Goal: Use online tool/utility: Utilize a website feature to perform a specific function

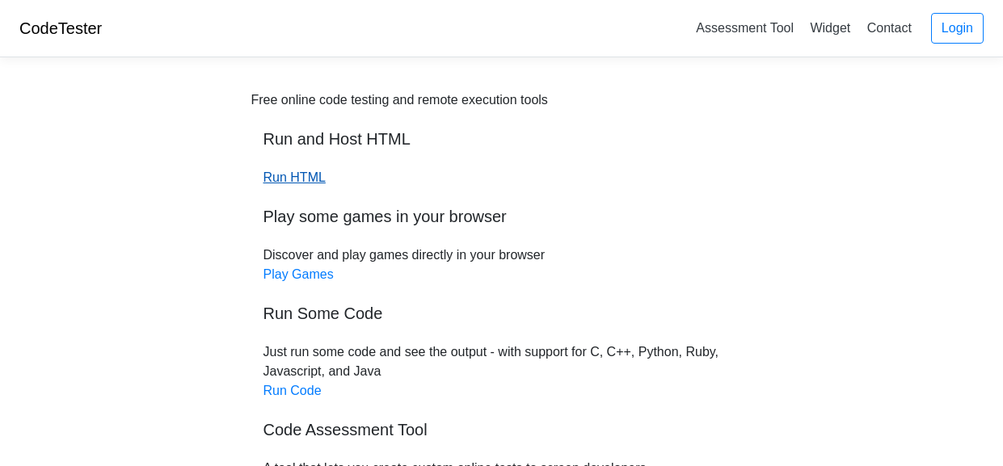
click at [313, 181] on link "Run HTML" at bounding box center [294, 178] width 62 height 14
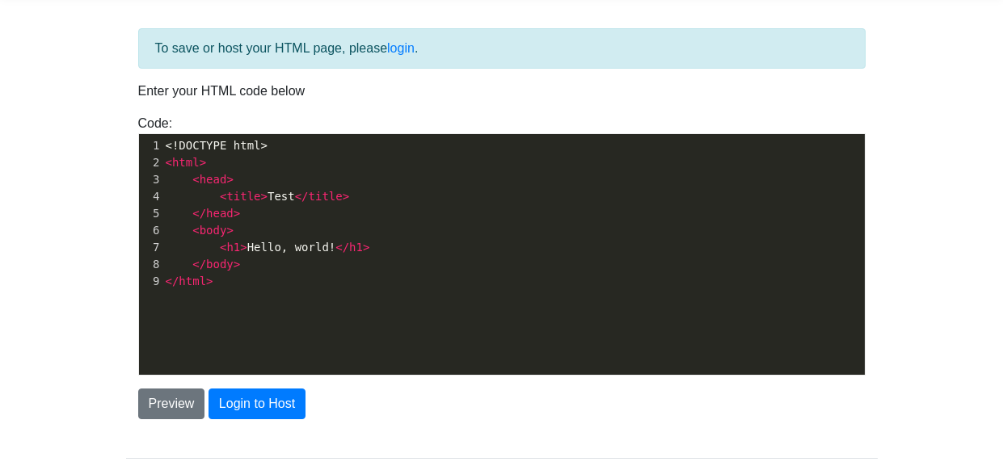
scroll to position [6, 0]
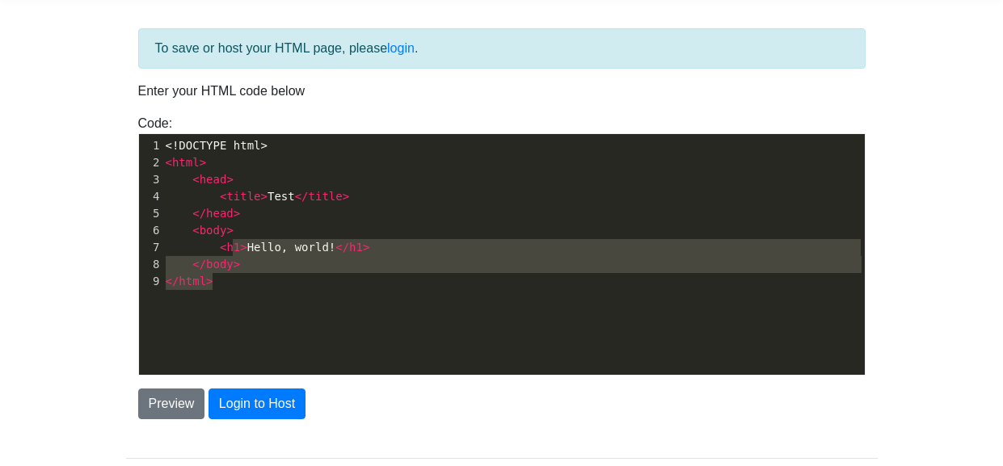
type textarea "<!DOCTYPE html> <html> <head> <title>Test</title> </head> <body> <h1>Hello, wor…"
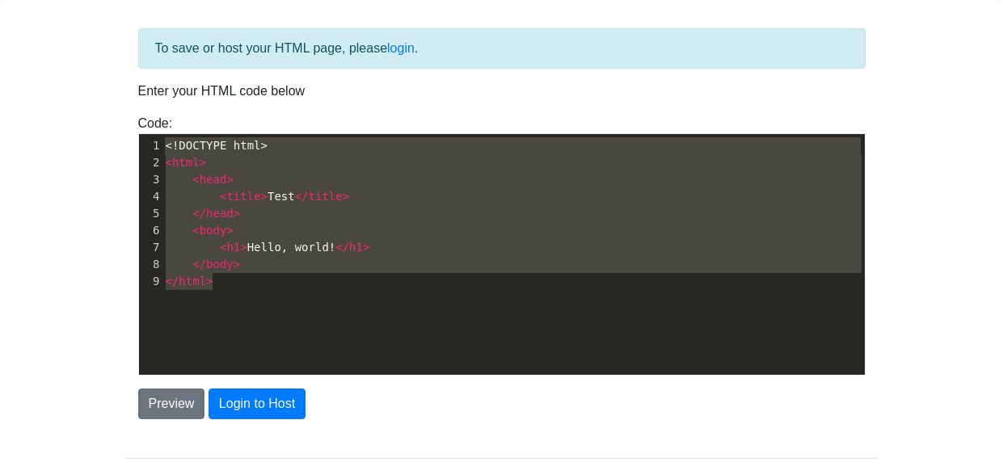
drag, startPoint x: 294, startPoint y: 274, endPoint x: 74, endPoint y: 132, distance: 262.5
click at [74, 132] on body "CodeTester Assessment Tool Widget Contact Login To save or host your HTML page,…" at bounding box center [501, 229] width 1003 height 582
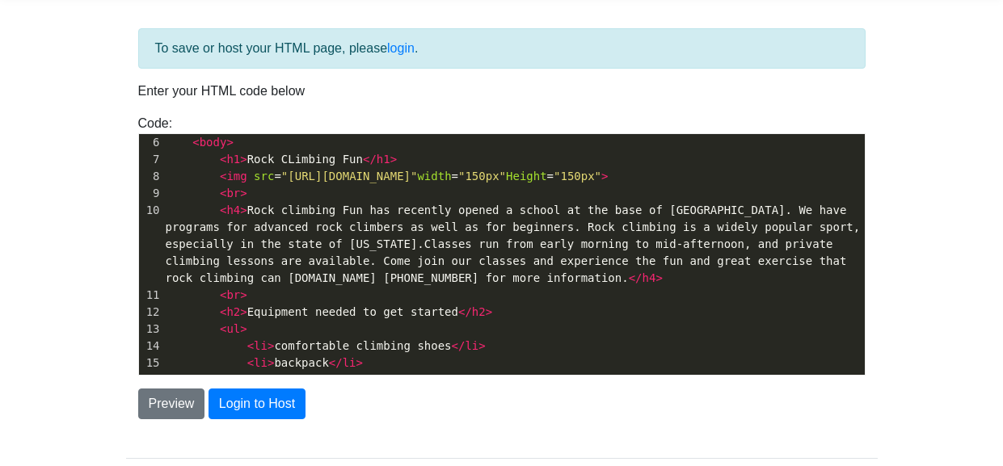
scroll to position [92, 0]
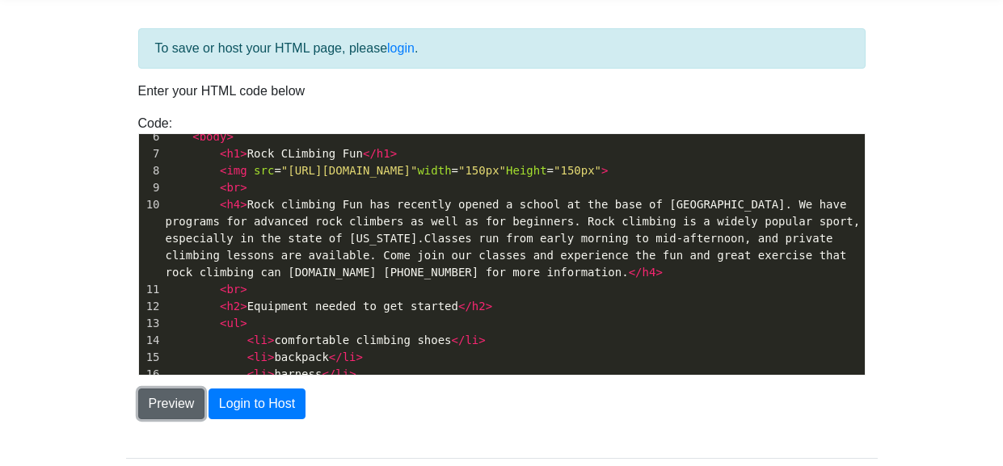
click at [188, 394] on button "Preview" at bounding box center [171, 404] width 67 height 31
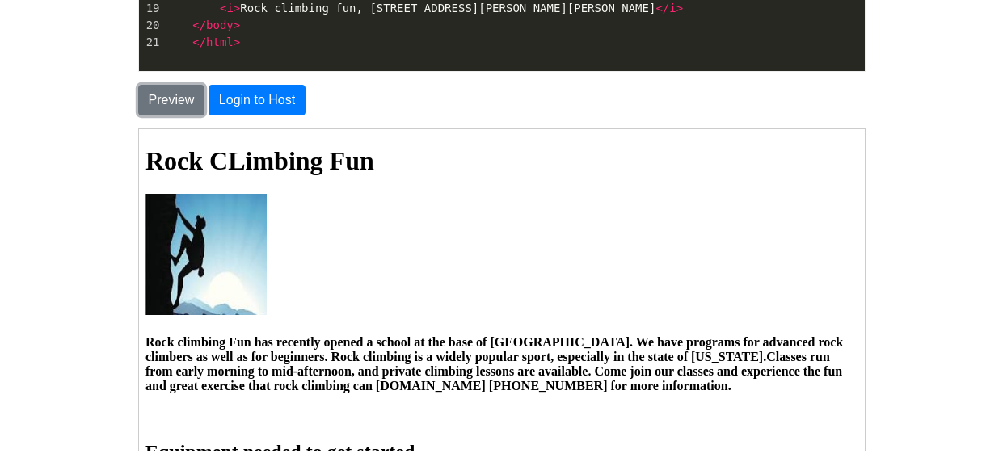
scroll to position [365, 0]
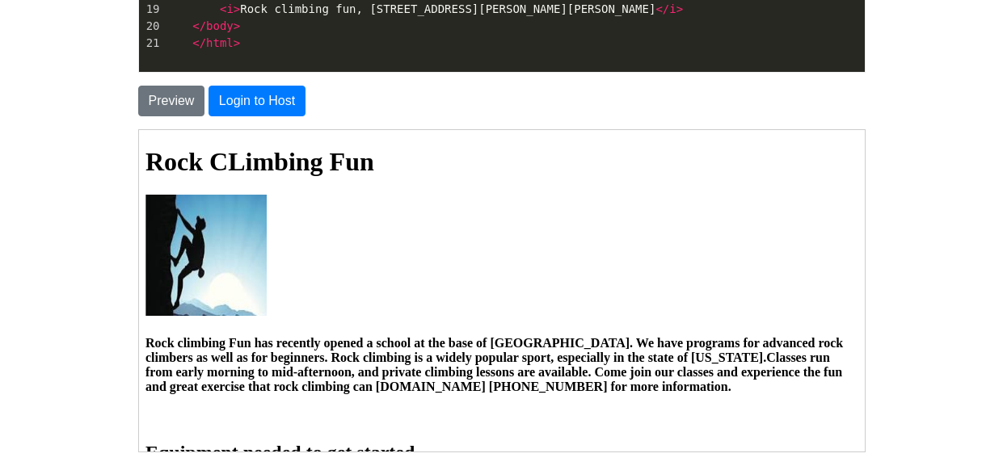
click at [753, 296] on body "Rock CLimbing Fun Rock climbing Fun has recently opened a school at the base of…" at bounding box center [500, 352] width 713 height 412
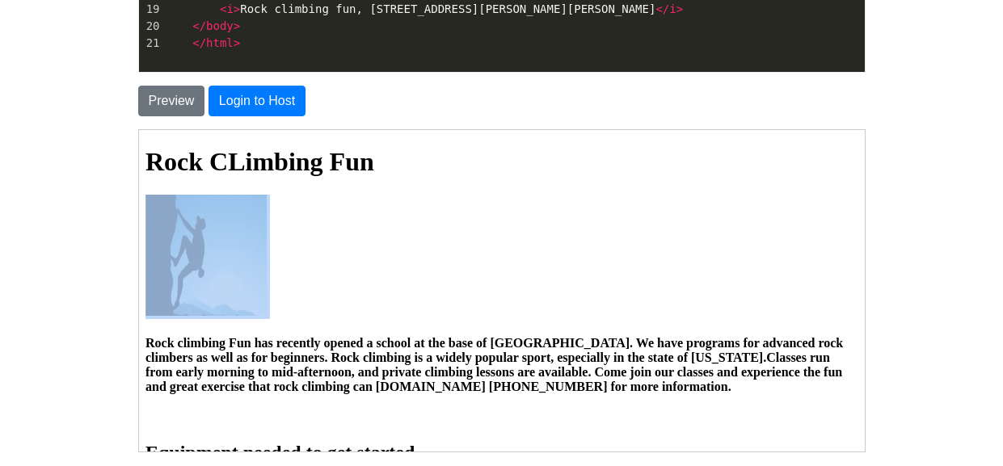
click at [753, 296] on body "Rock CLimbing Fun Rock climbing Fun has recently opened a school at the base of…" at bounding box center [500, 352] width 713 height 412
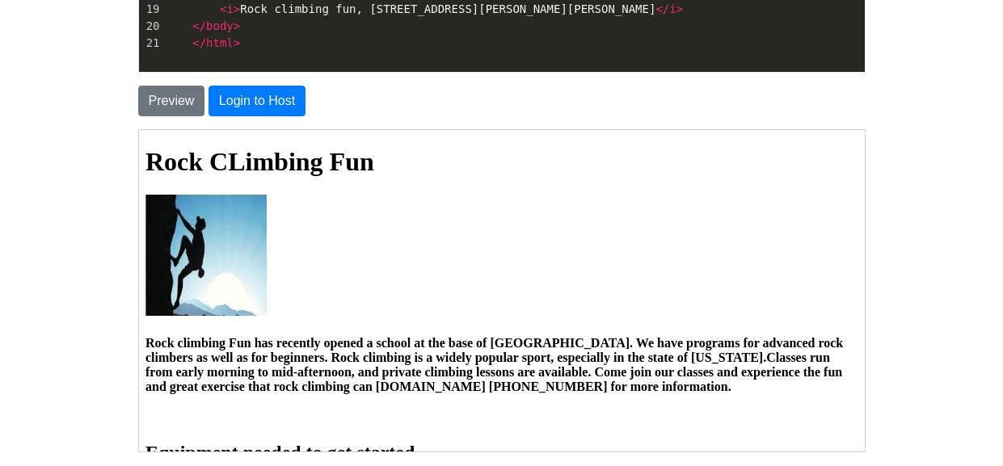
click at [753, 296] on body "Rock CLimbing Fun Rock climbing Fun has recently opened a school at the base of…" at bounding box center [500, 352] width 713 height 412
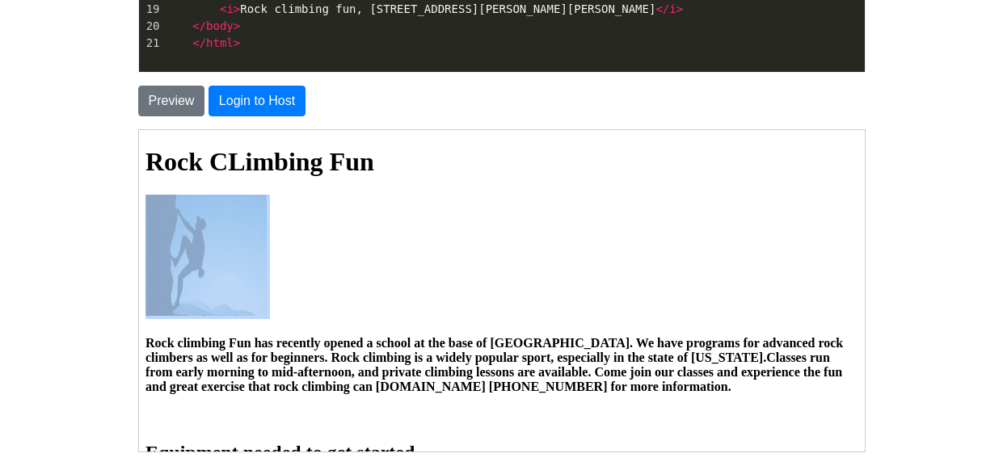
click at [753, 296] on body "Rock CLimbing Fun Rock climbing Fun has recently opened a school at the base of…" at bounding box center [500, 352] width 713 height 412
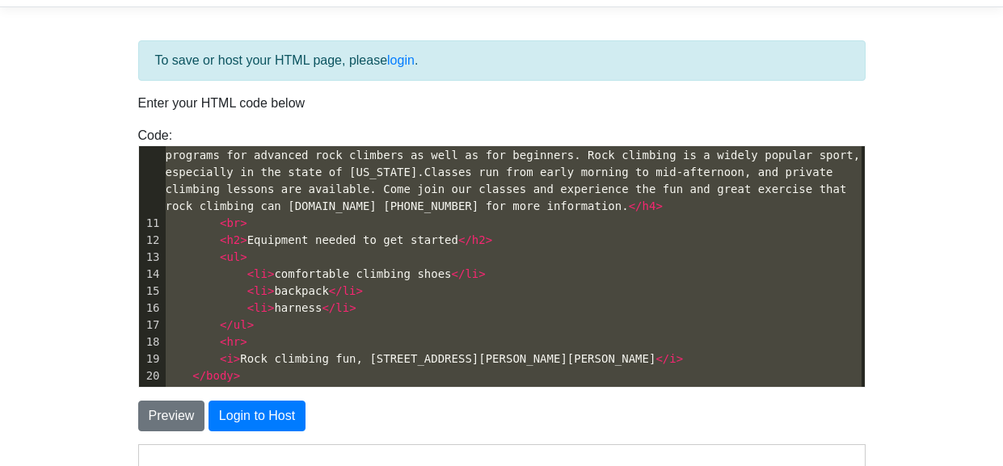
scroll to position [0, 0]
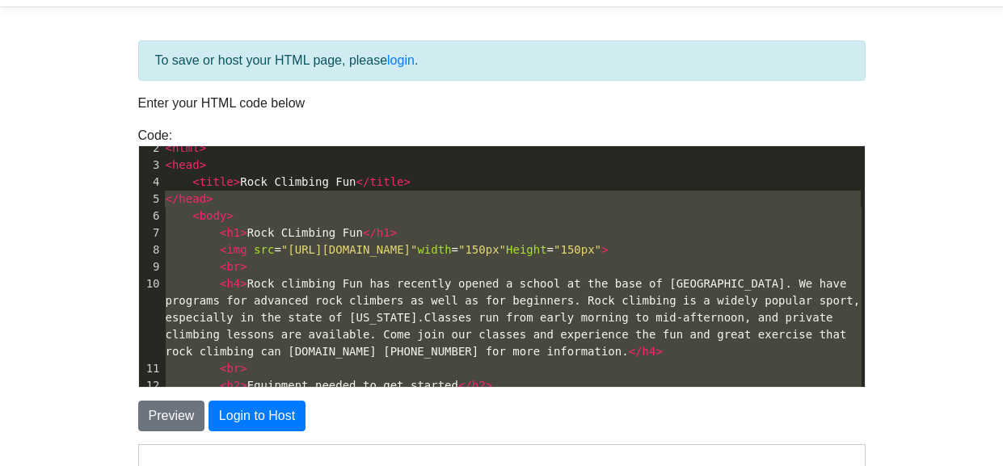
type textarea "<!DOCTYPE html> <html> <head> <title>Rock Climbing Fun</title> </head> <body> <…"
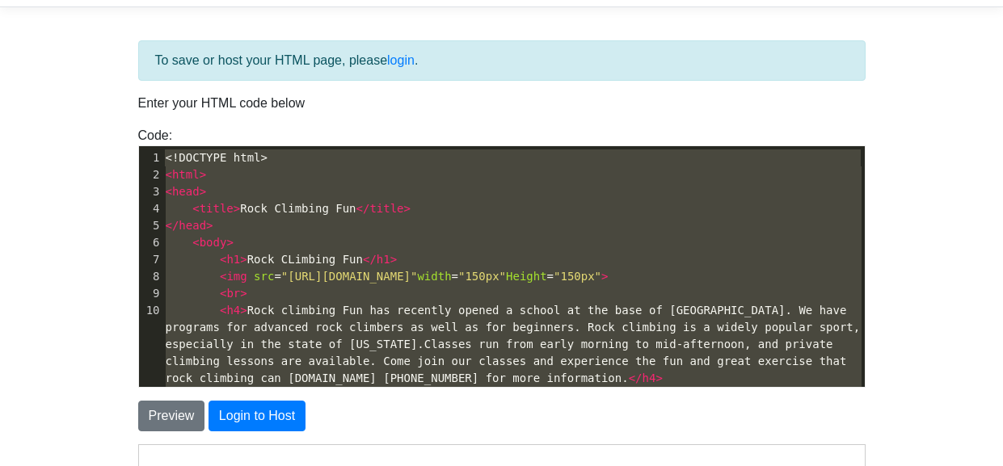
drag, startPoint x: 257, startPoint y: 372, endPoint x: 131, endPoint y: 129, distance: 273.3
click at [131, 129] on div "Code: <!DOCTYPE html> <html> <head> <title>Test</title> </head> <body> <h1>Hell…" at bounding box center [502, 257] width 752 height 262
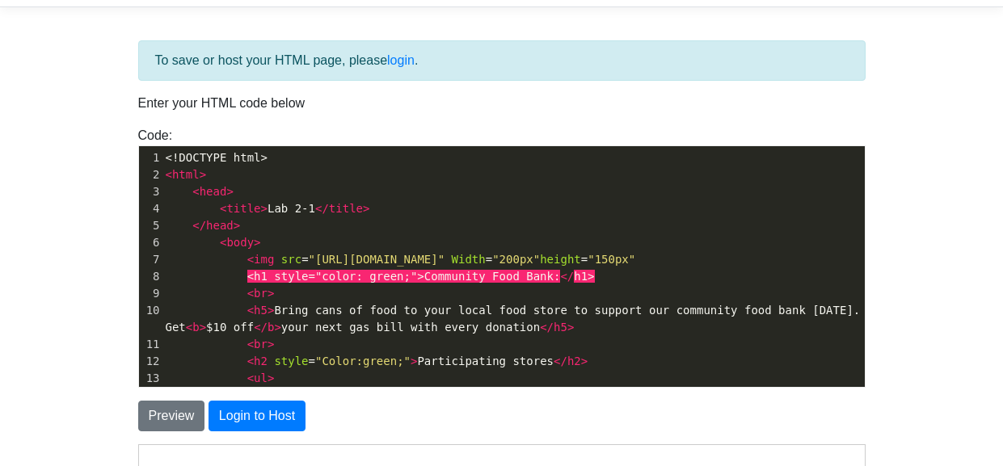
scroll to position [121, 0]
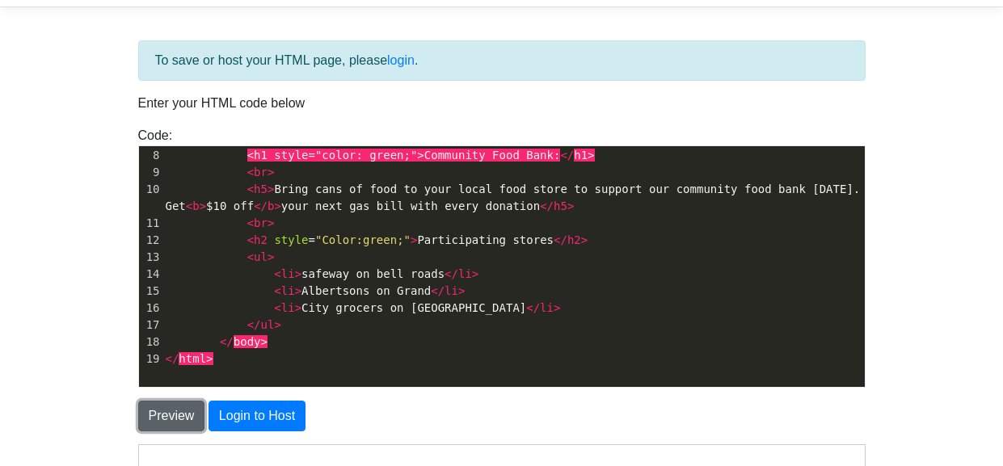
click at [202, 412] on button "Preview" at bounding box center [171, 416] width 67 height 31
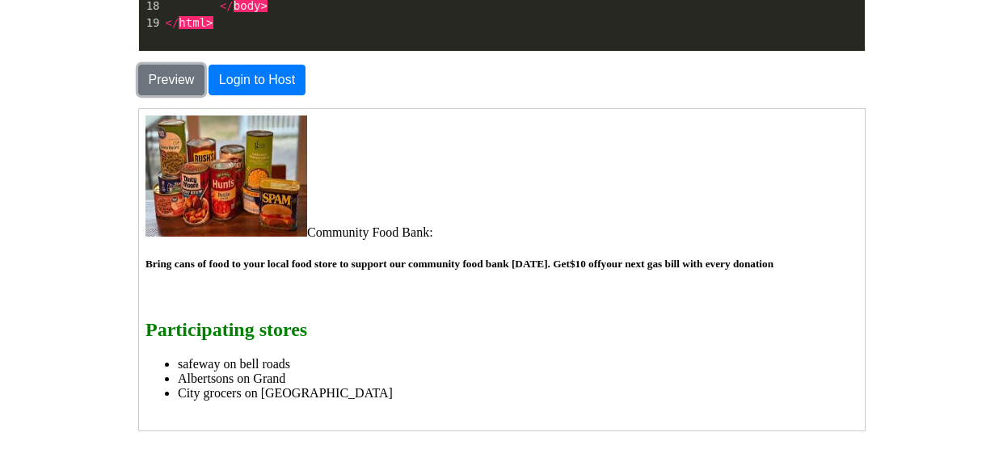
scroll to position [377, 0]
